Goal: Task Accomplishment & Management: Use online tool/utility

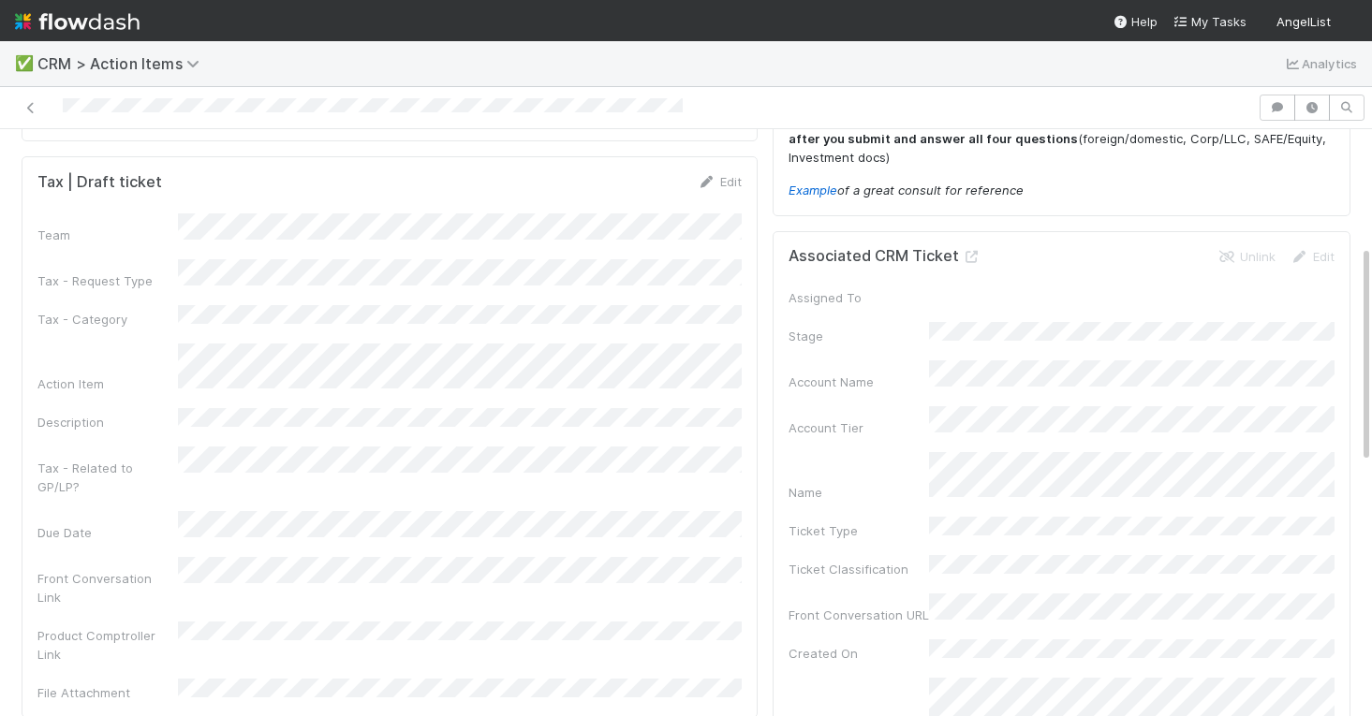
scroll to position [321, 0]
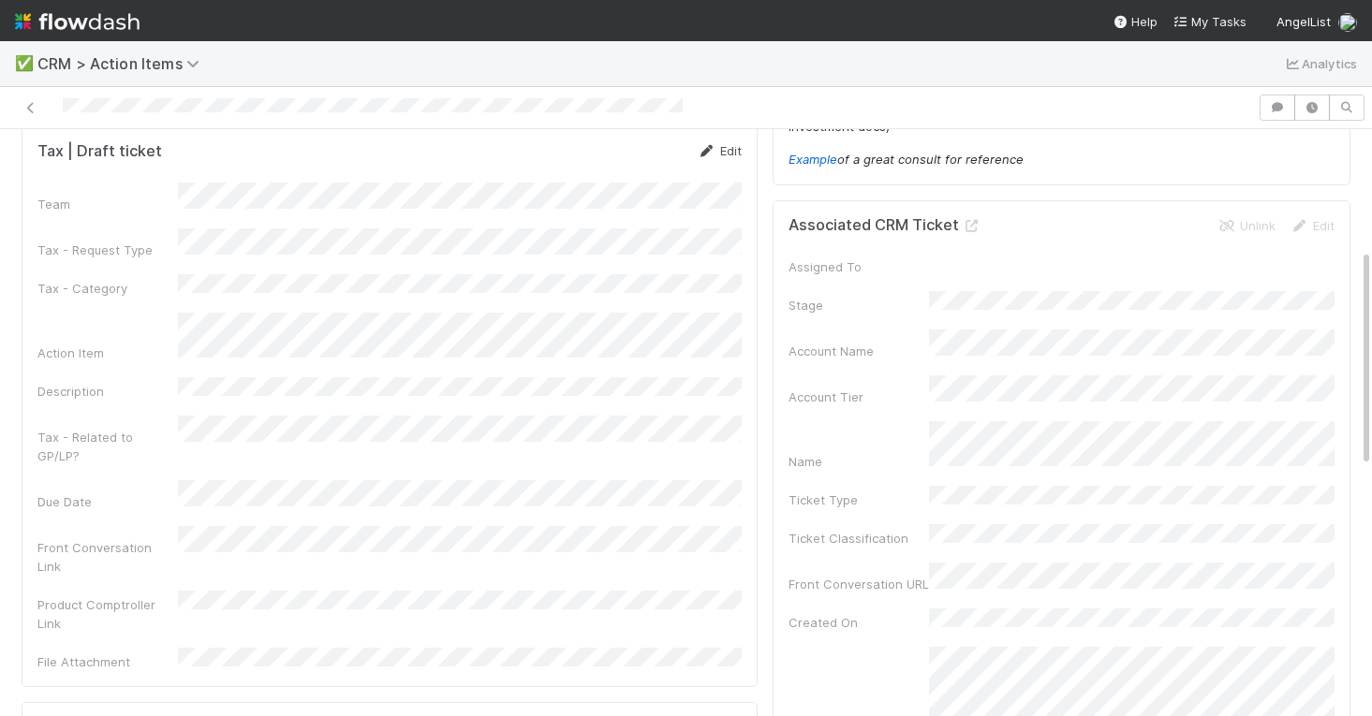
click at [724, 146] on link "Edit" at bounding box center [720, 150] width 44 height 15
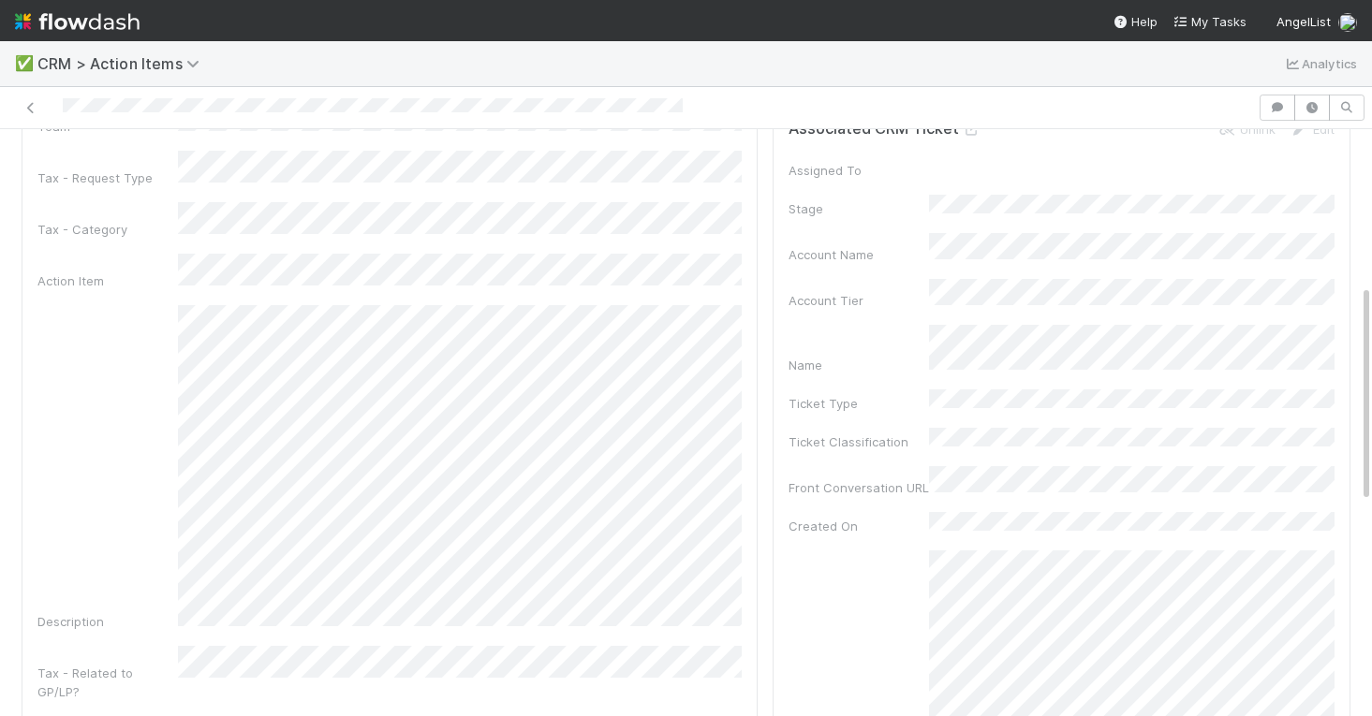
scroll to position [425, 0]
click at [90, 405] on div "Description" at bounding box center [389, 461] width 704 height 326
click at [782, 232] on div "Before you continue -- add product link (FC or RFund admin) to automatically po…" at bounding box center [686, 435] width 1344 height 1355
click at [568, 165] on div "Team * Tax - Request Type Tax - Category Action Item Description Tax - Related …" at bounding box center [389, 515] width 704 height 846
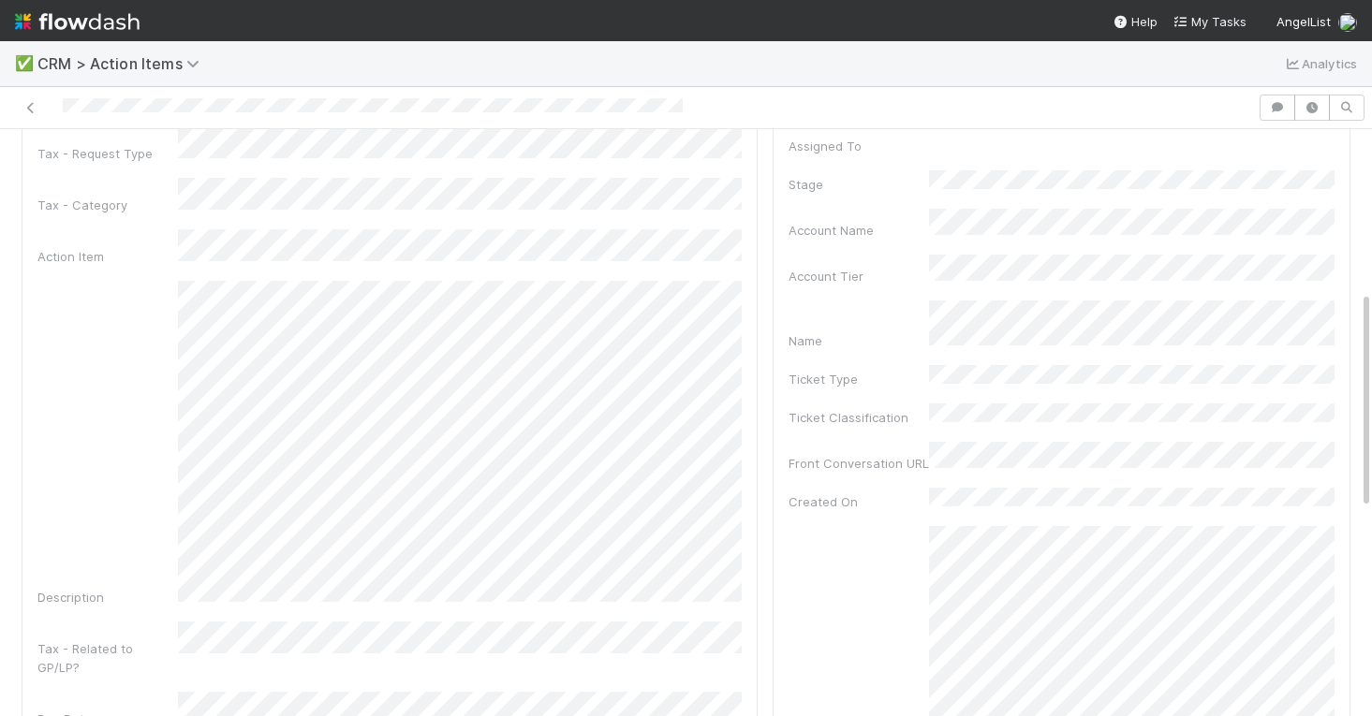
scroll to position [435, 0]
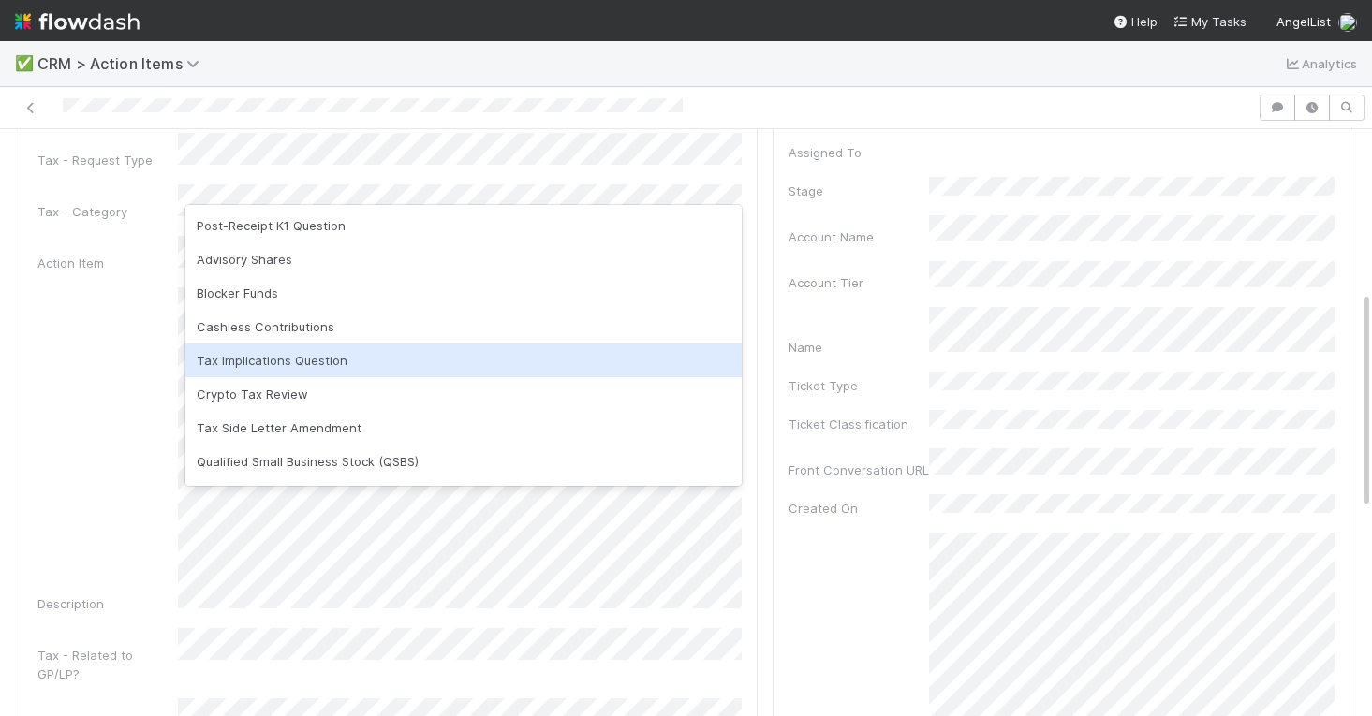
click at [352, 354] on div "Tax Implications Question" at bounding box center [463, 361] width 556 height 34
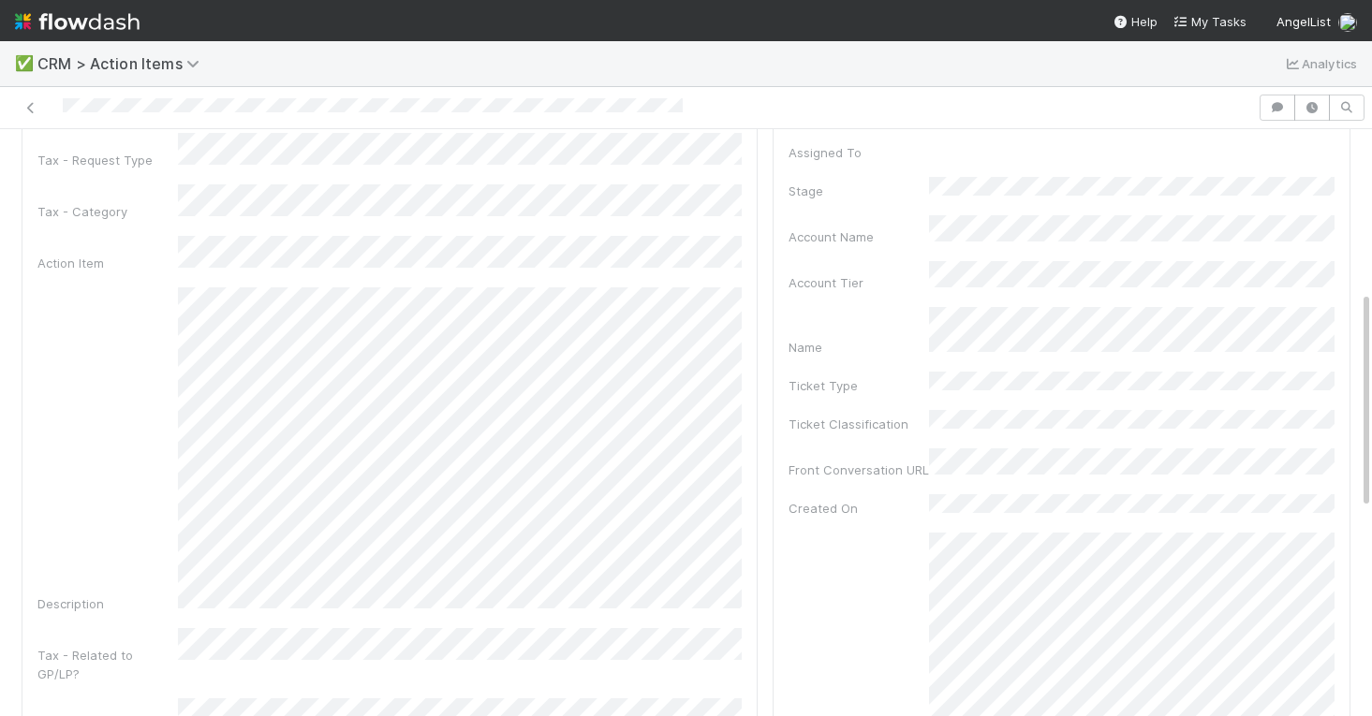
scroll to position [432, 0]
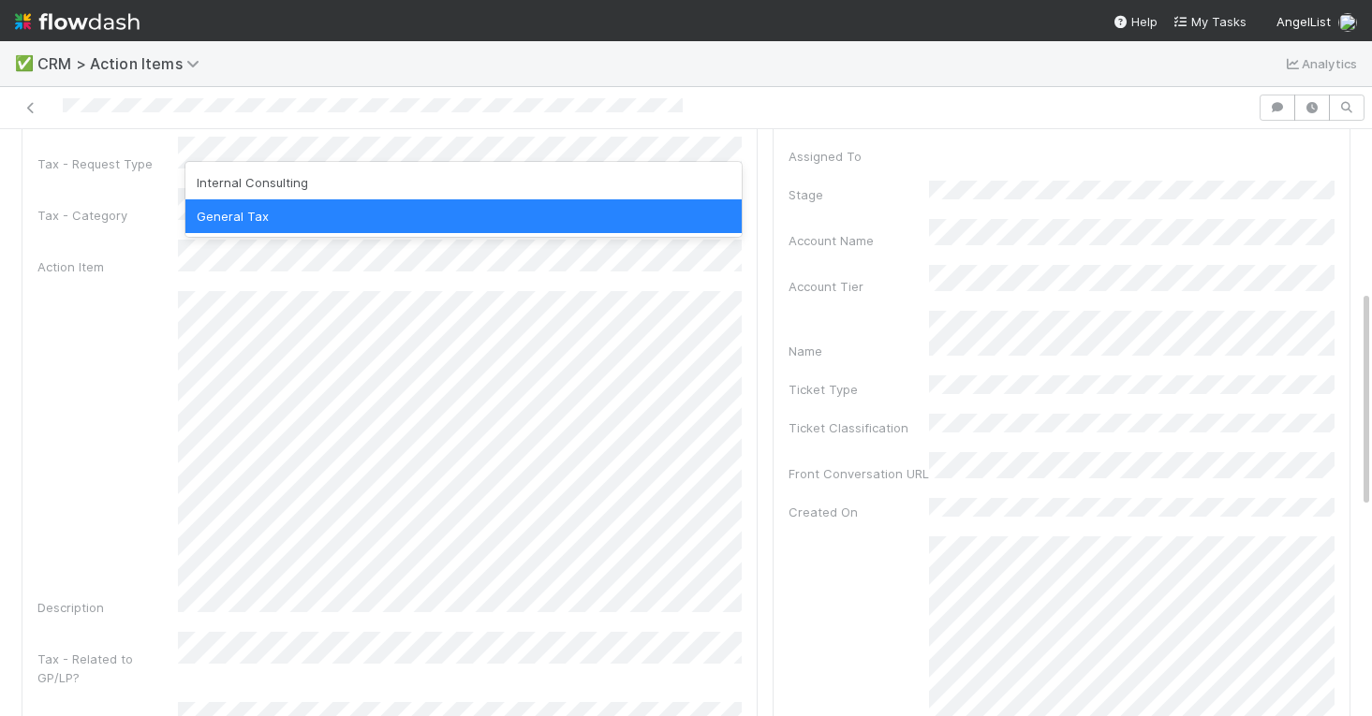
click at [130, 209] on div "Team * Tax - Request Type Tax - Category Action Item Description Tax - Related …" at bounding box center [389, 508] width 704 height 846
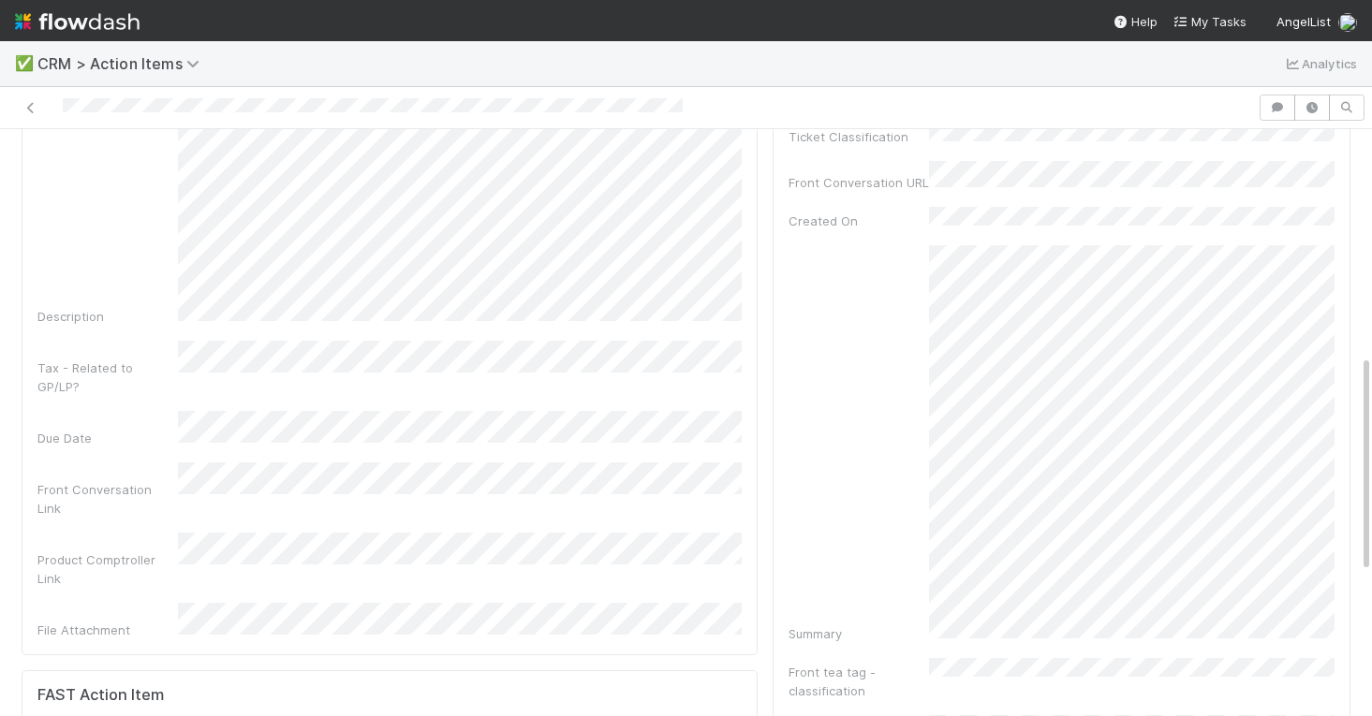
scroll to position [725, 0]
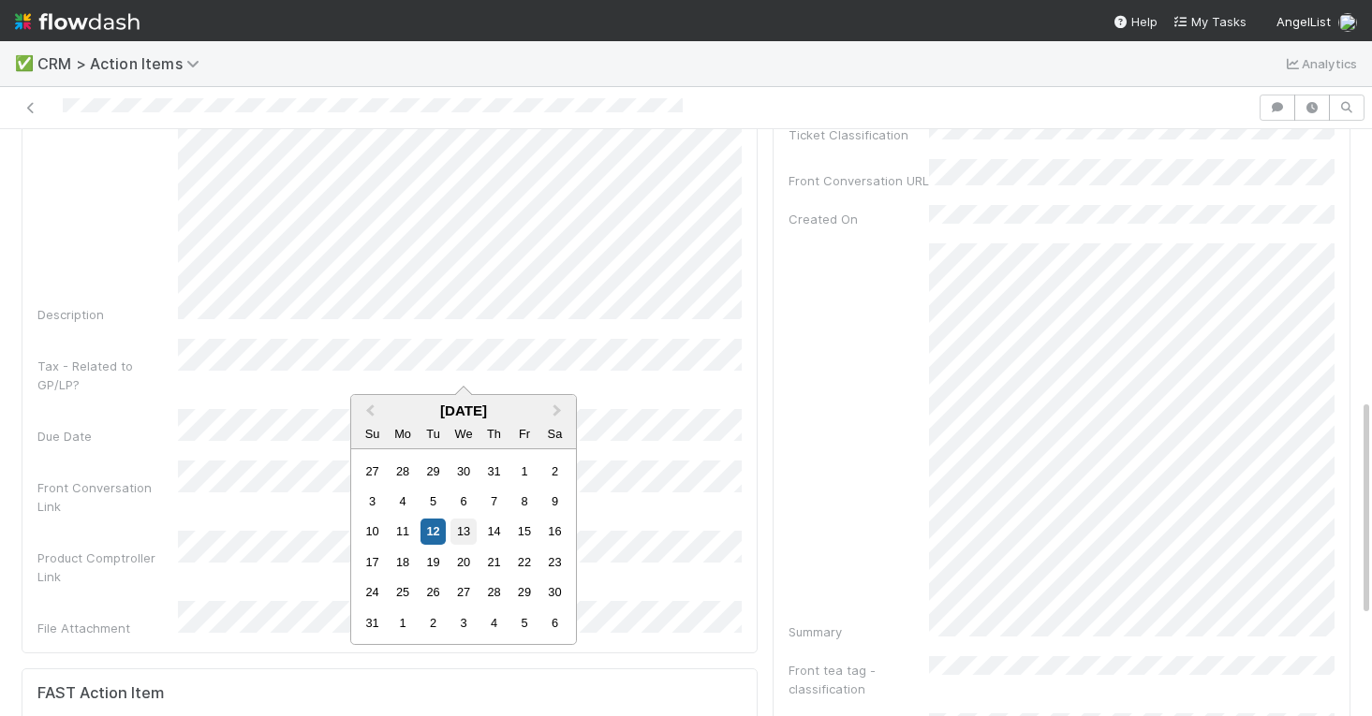
click at [457, 527] on div "13" at bounding box center [462, 531] width 25 height 25
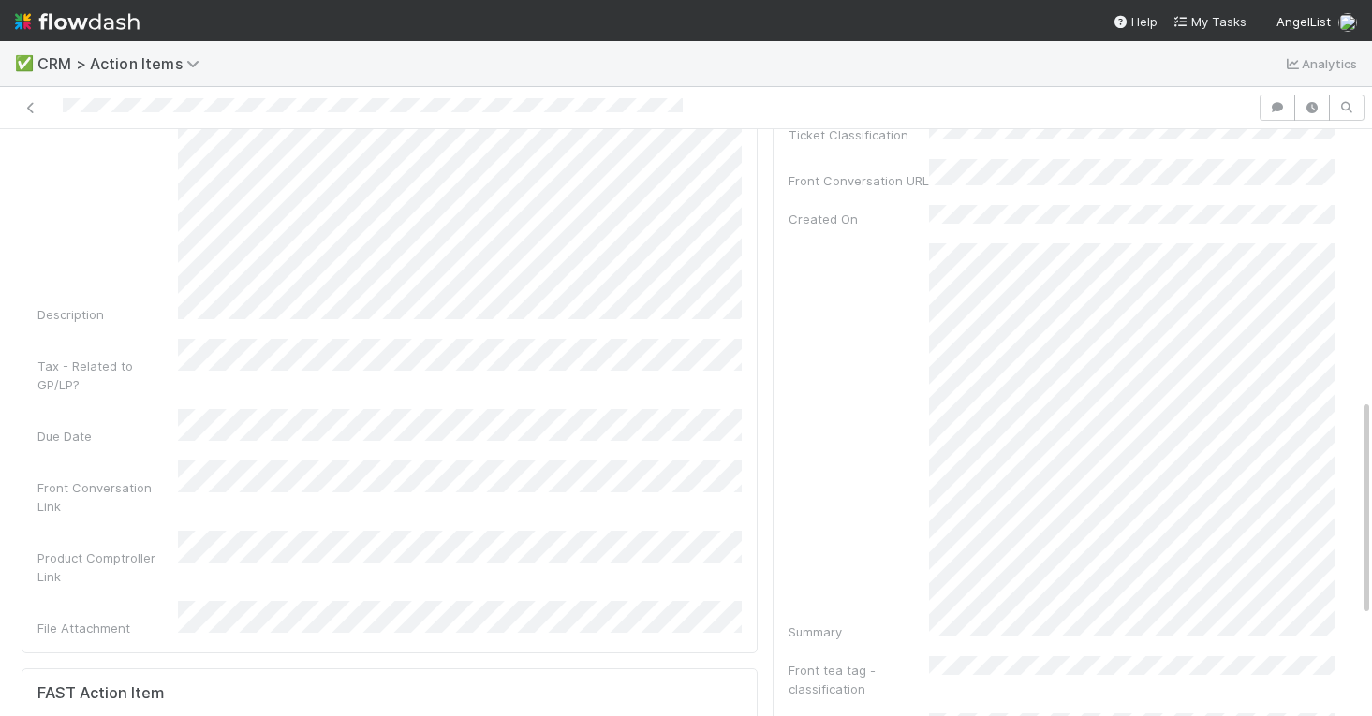
click at [167, 504] on div "Team * Tax - Request Type Tax - Category Action Item Description Tax - Related …" at bounding box center [389, 215] width 704 height 846
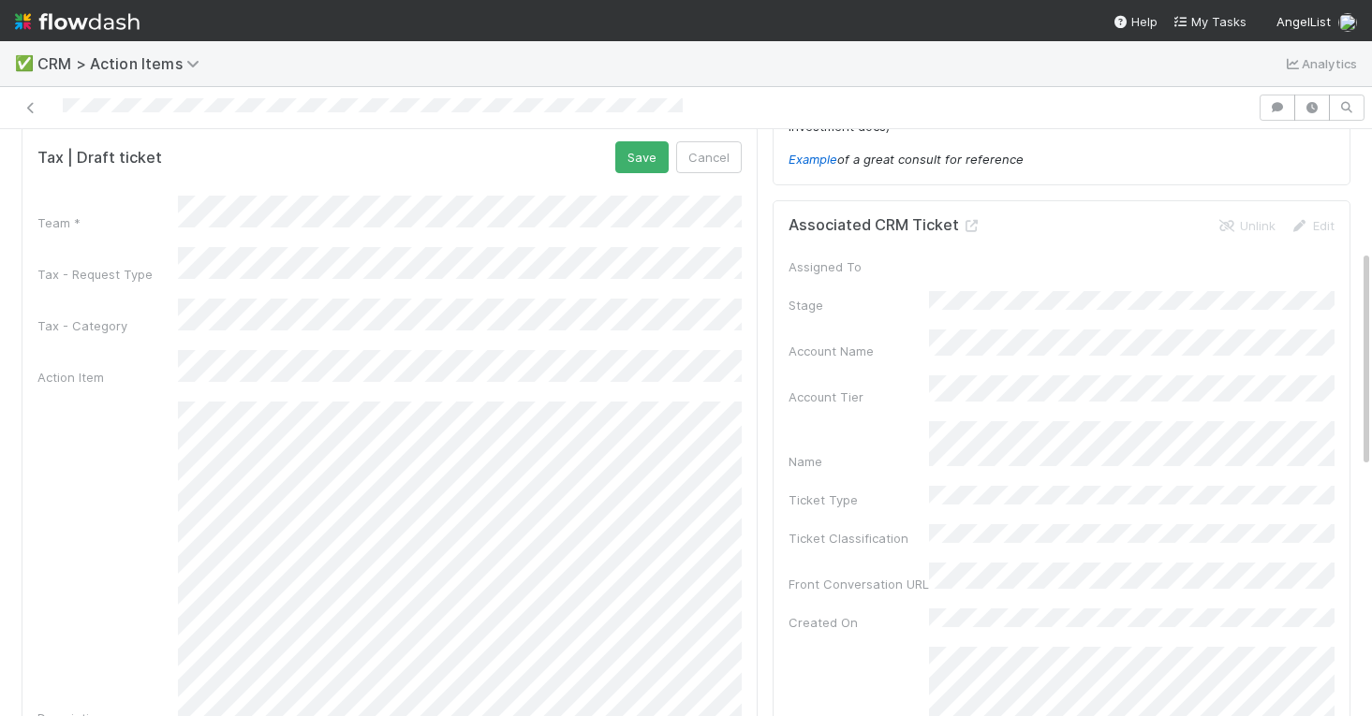
scroll to position [326, 0]
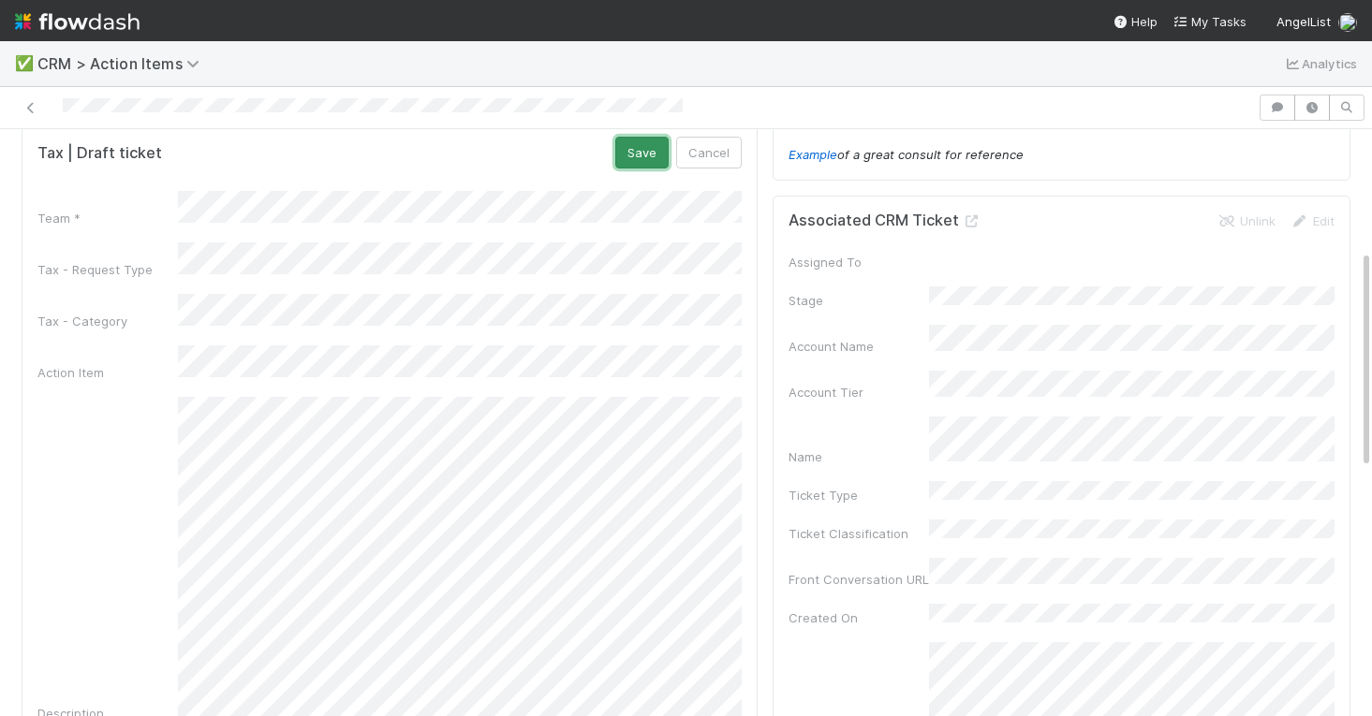
click at [652, 146] on button "Save" at bounding box center [641, 153] width 53 height 32
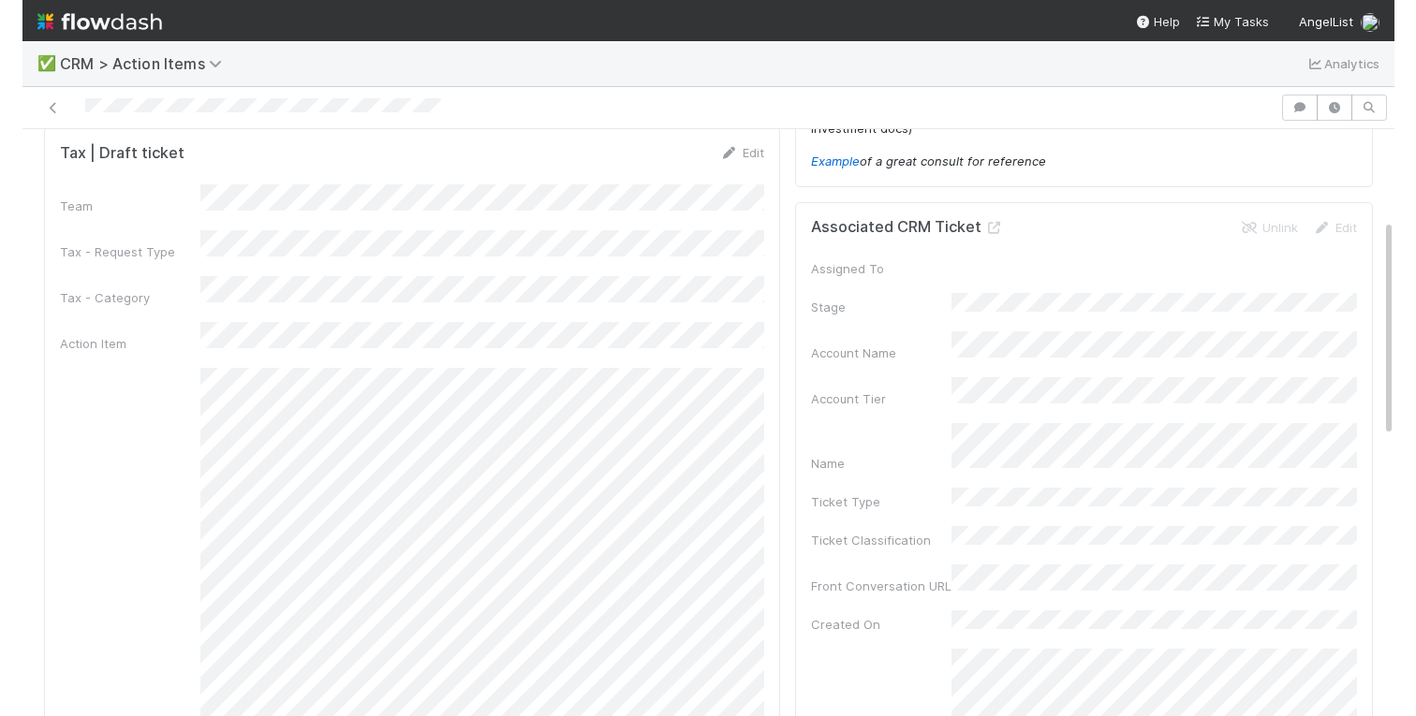
scroll to position [0, 0]
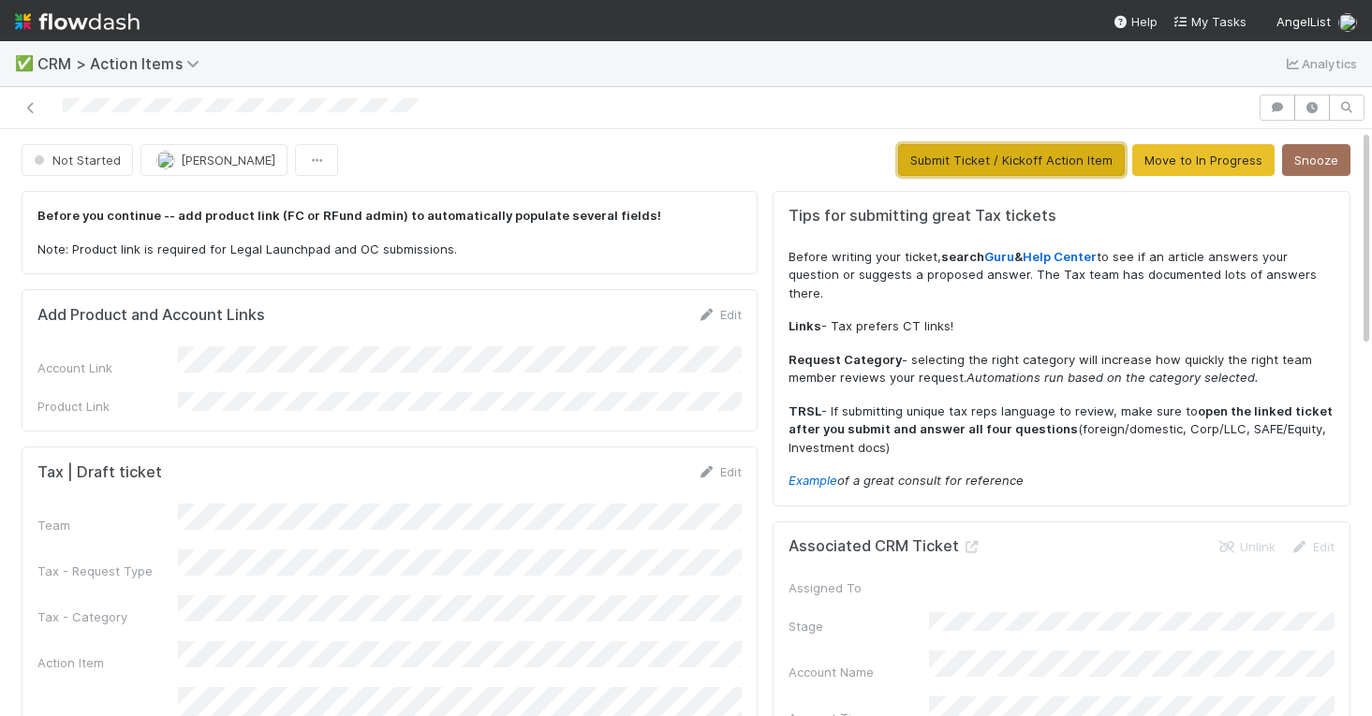
click at [999, 160] on button "Submit Ticket / Kickoff Action Item" at bounding box center [1011, 160] width 227 height 32
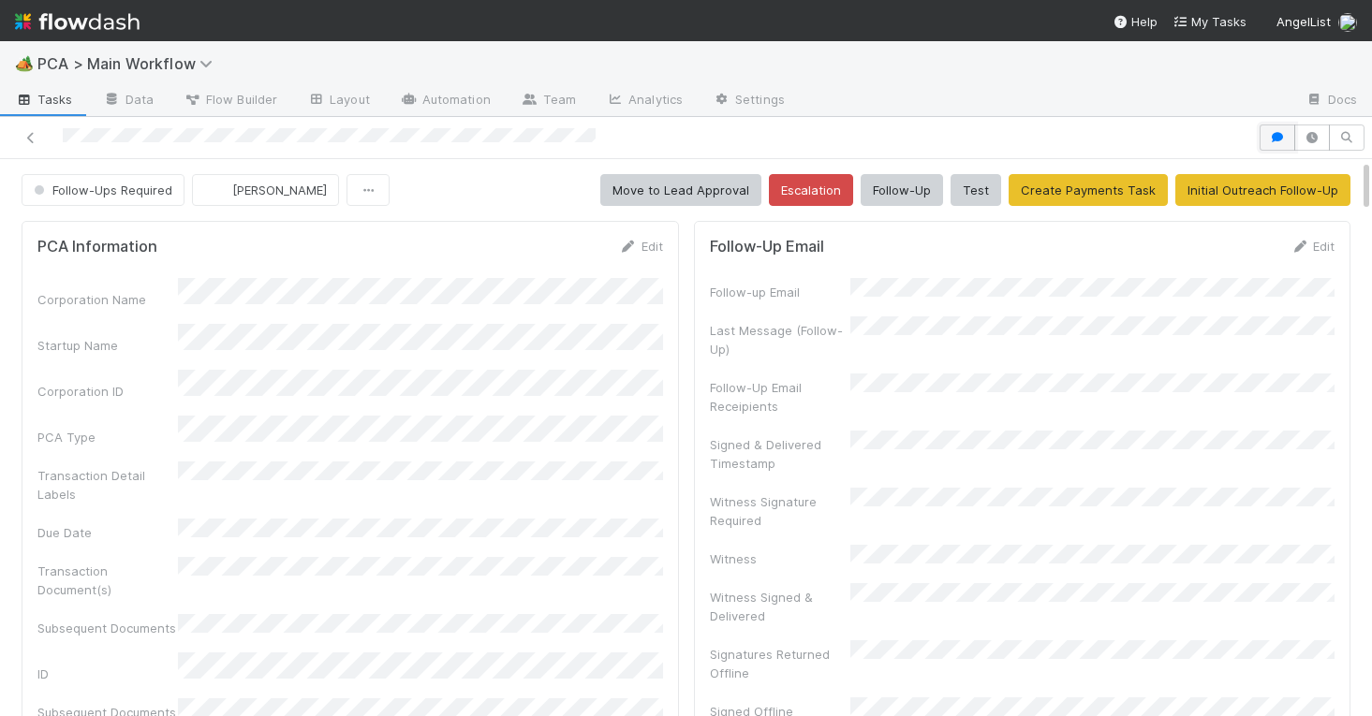
click at [1274, 134] on icon "button" at bounding box center [1277, 137] width 19 height 11
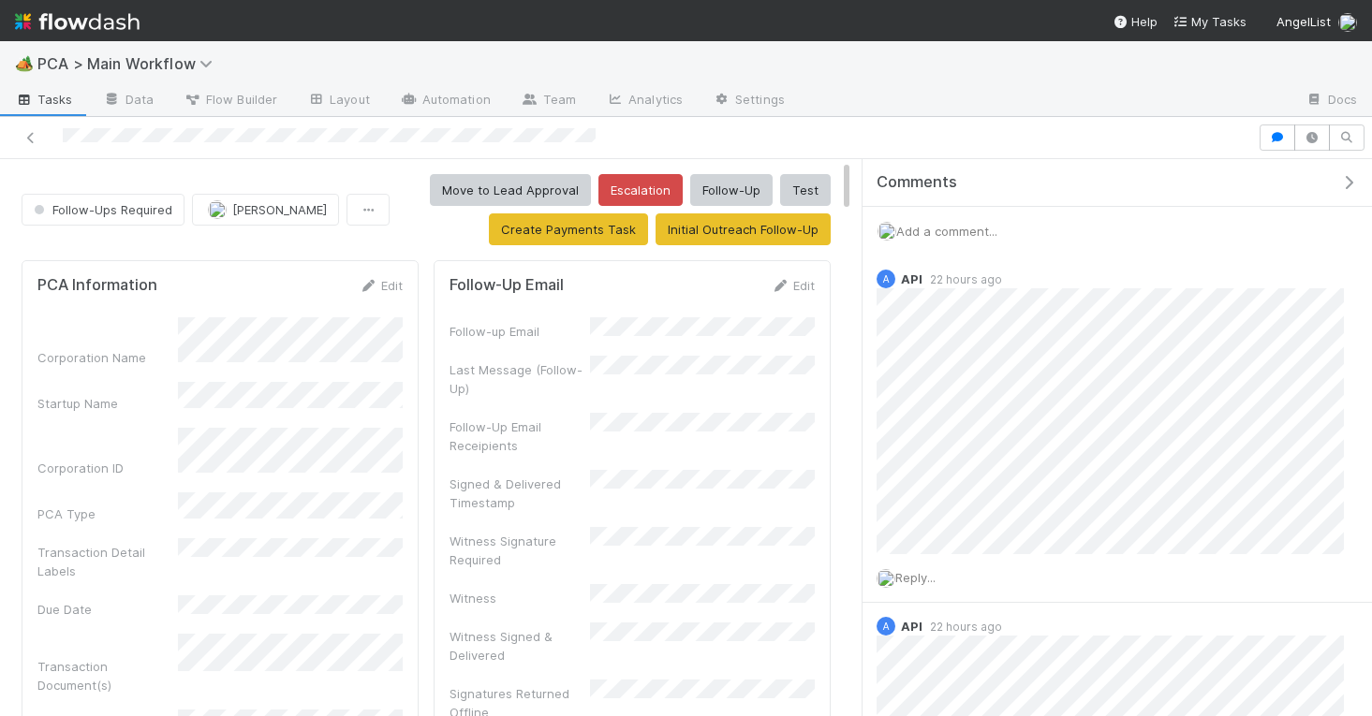
click at [991, 232] on span "Add a comment..." at bounding box center [946, 231] width 101 height 15
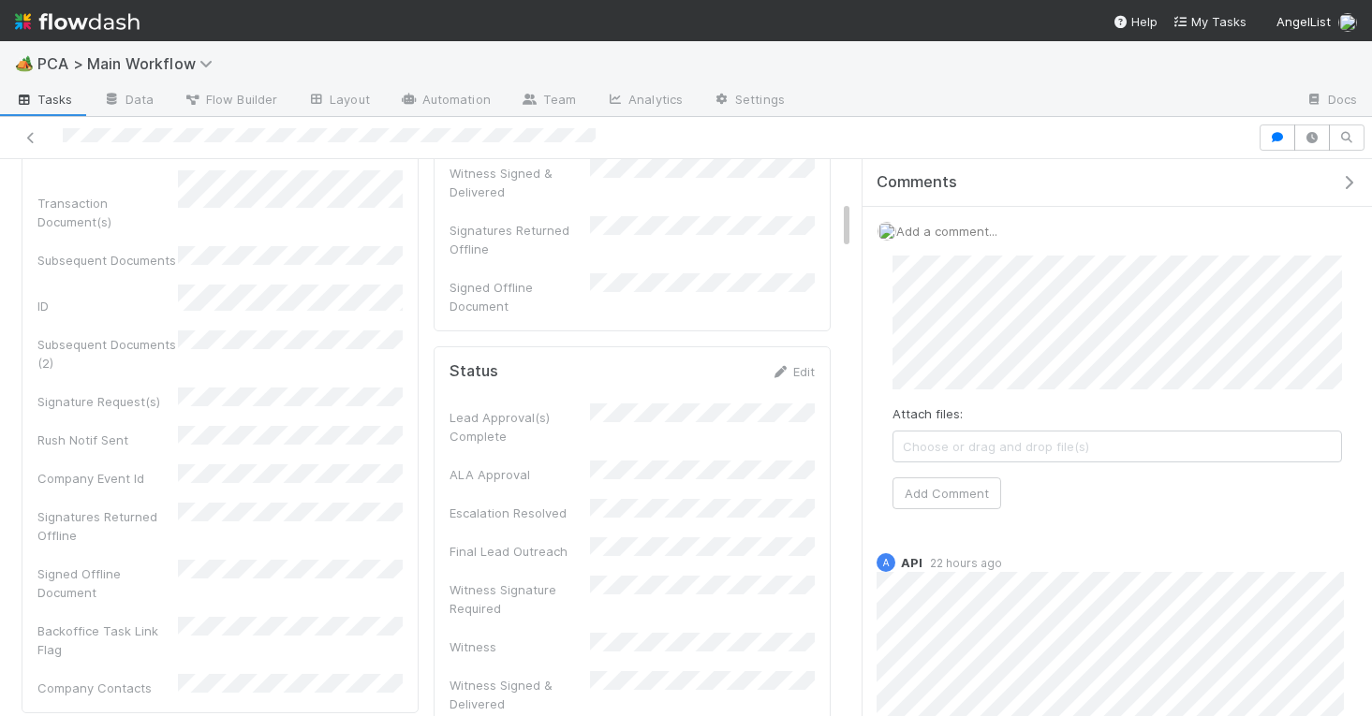
scroll to position [466, 0]
click at [1316, 142] on icon "button" at bounding box center [1312, 137] width 19 height 11
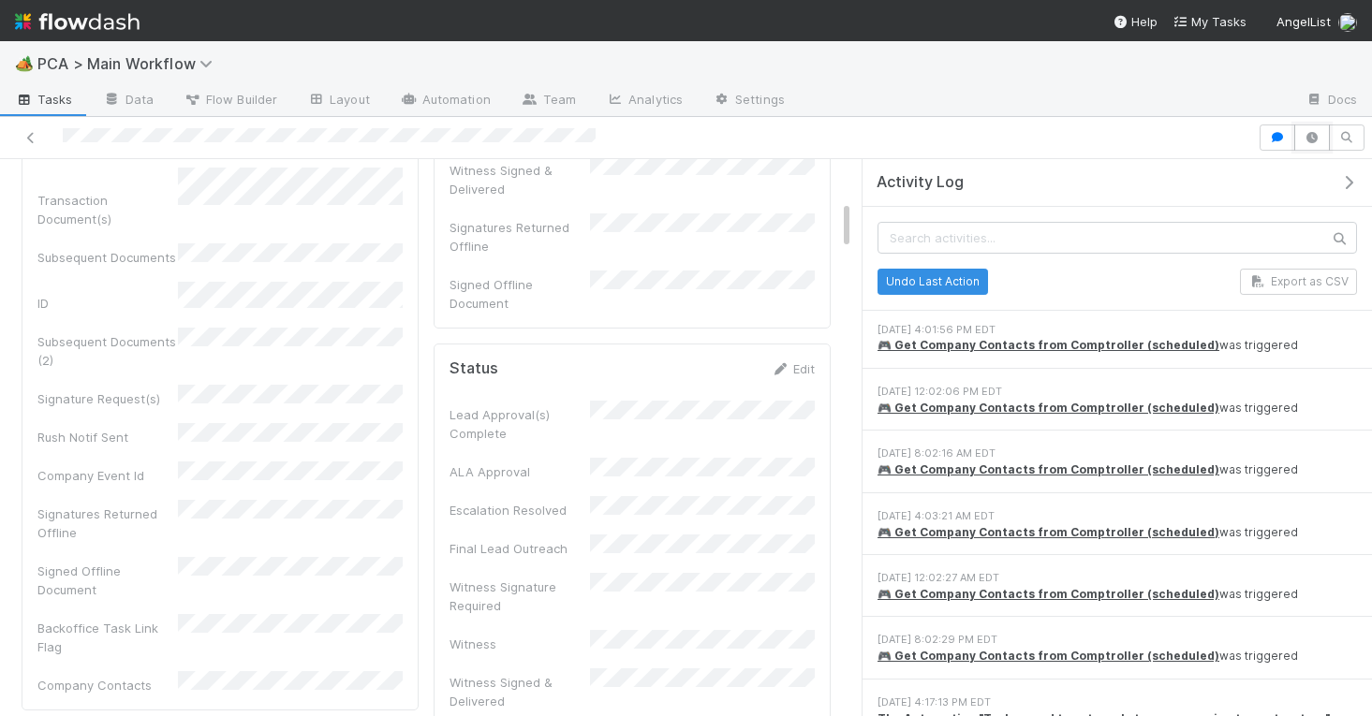
scroll to position [0, 0]
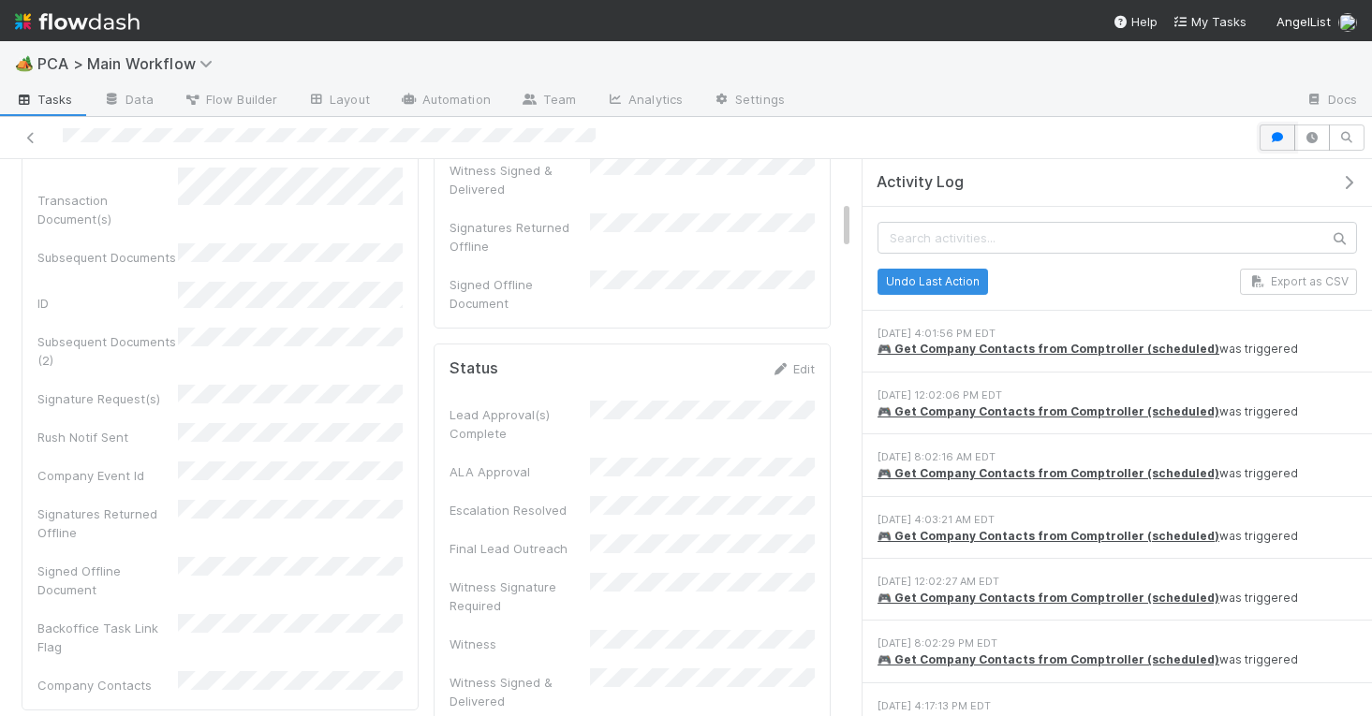
click at [1277, 136] on icon "button" at bounding box center [1277, 137] width 19 height 11
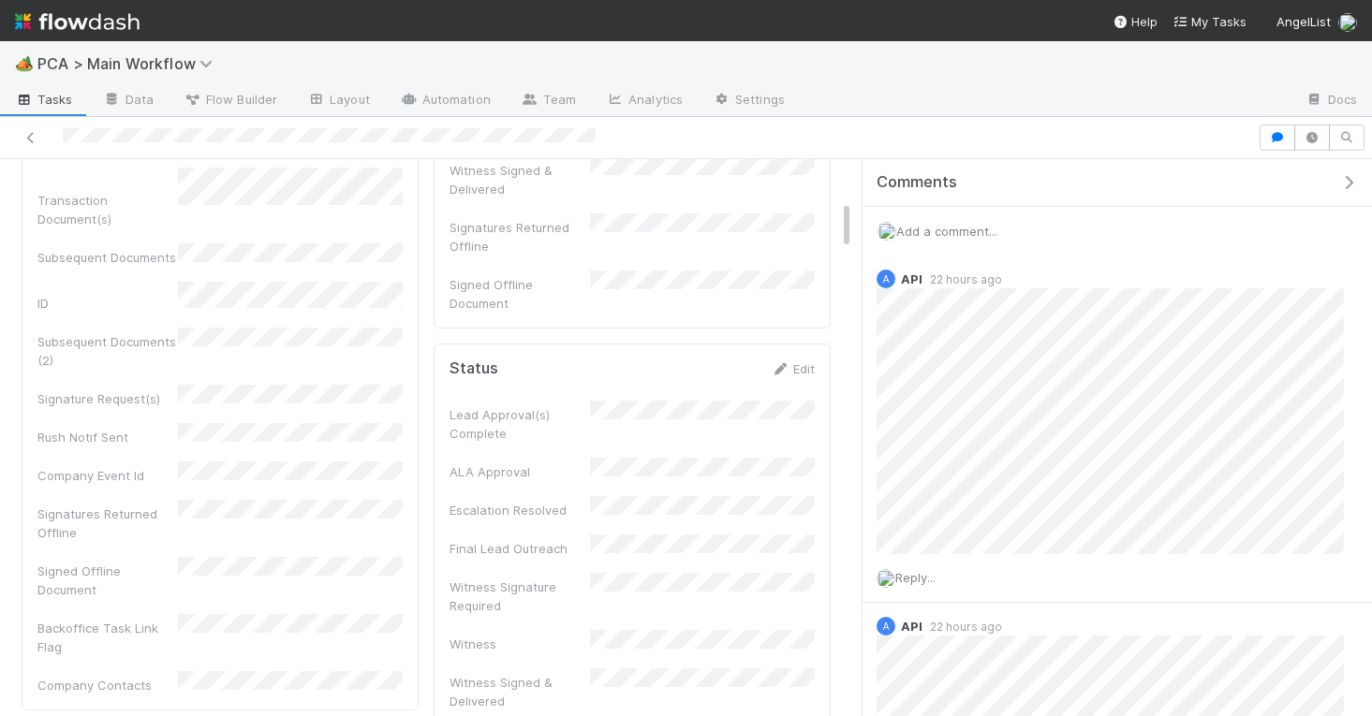
click at [932, 231] on span "Add a comment..." at bounding box center [946, 231] width 101 height 15
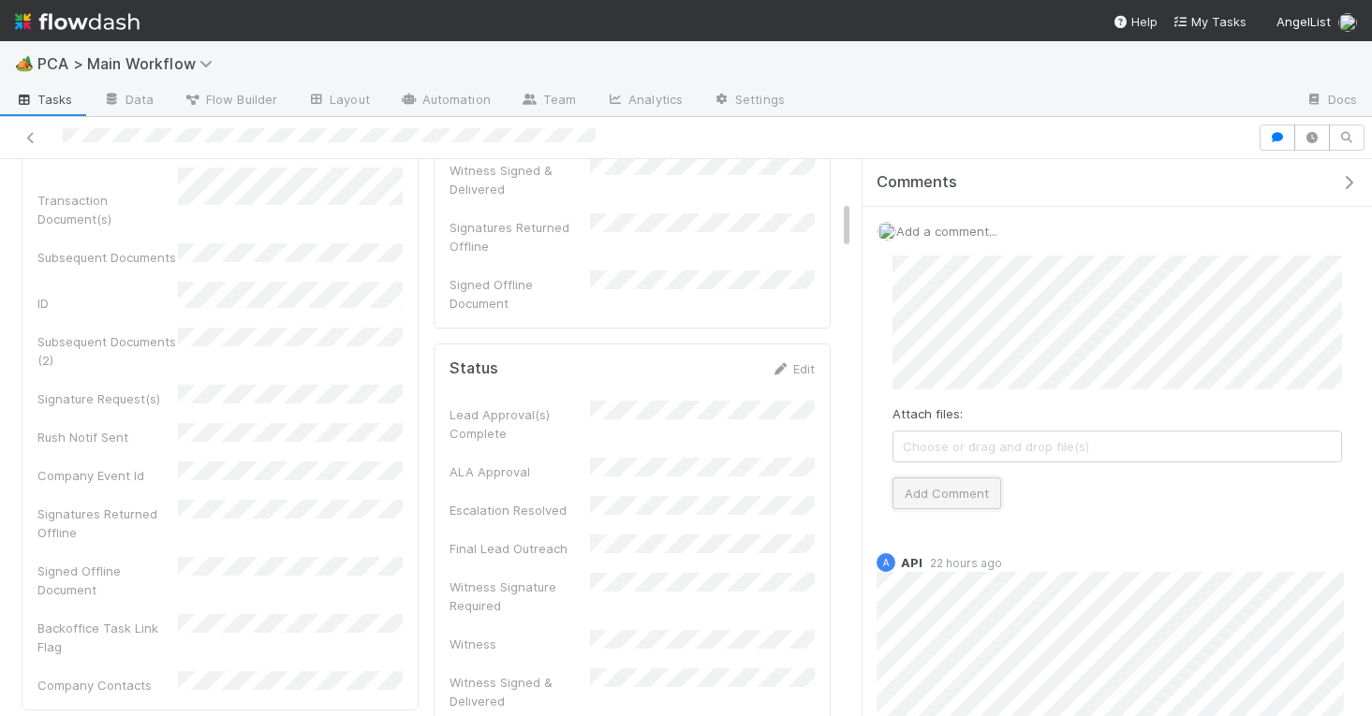
click at [924, 507] on button "Add Comment" at bounding box center [946, 494] width 109 height 32
